Goal: Information Seeking & Learning: Learn about a topic

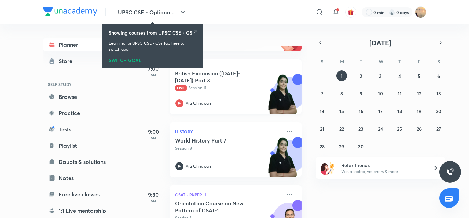
scroll to position [88, 0]
click at [195, 30] on icon at bounding box center [196, 31] width 4 height 4
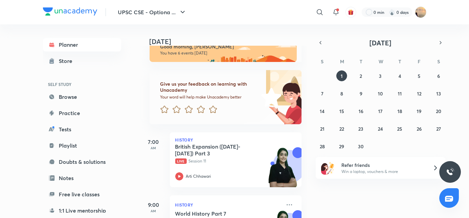
scroll to position [0, 0]
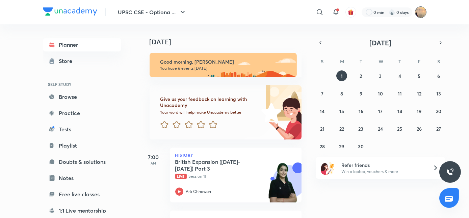
click at [424, 11] on img at bounding box center [420, 11] width 11 height 11
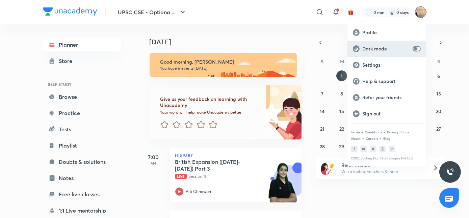
click at [418, 48] on input "checkbox" at bounding box center [416, 48] width 16 height 5
checkbox input "true"
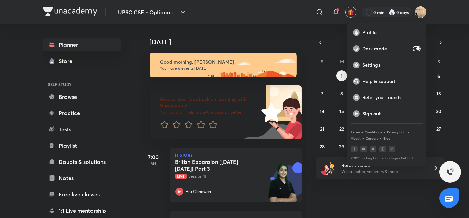
click at [329, 201] on div at bounding box center [234, 109] width 469 height 218
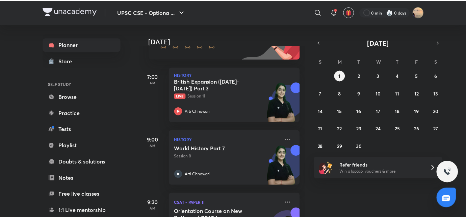
scroll to position [79, 0]
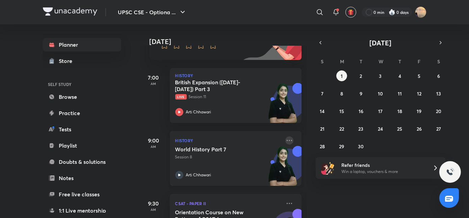
click at [286, 141] on icon at bounding box center [290, 140] width 8 height 8
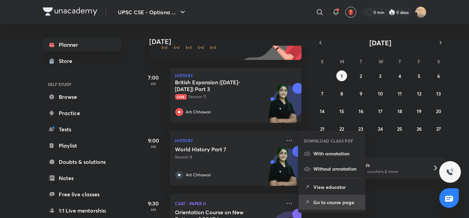
click at [328, 199] on p "Go to course page" at bounding box center [337, 201] width 47 height 7
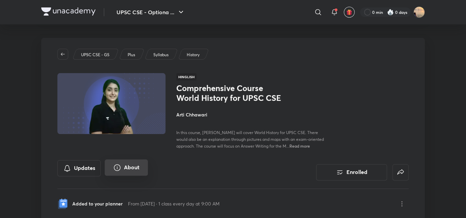
click at [123, 167] on button "About" at bounding box center [126, 167] width 43 height 16
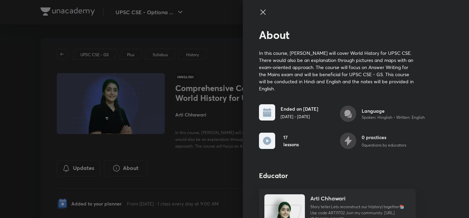
click at [187, 168] on div at bounding box center [234, 109] width 469 height 218
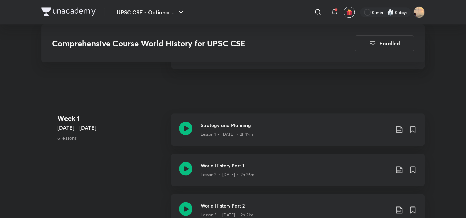
scroll to position [342, 0]
click at [187, 168] on icon at bounding box center [186, 168] width 14 height 14
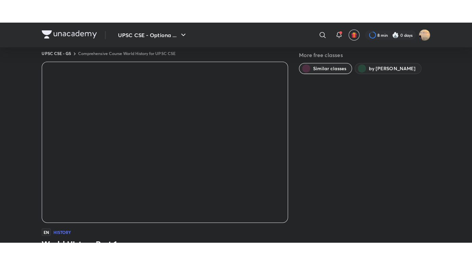
scroll to position [9, 0]
